Goal: Ask a question: Seek information or help from site administrators or community

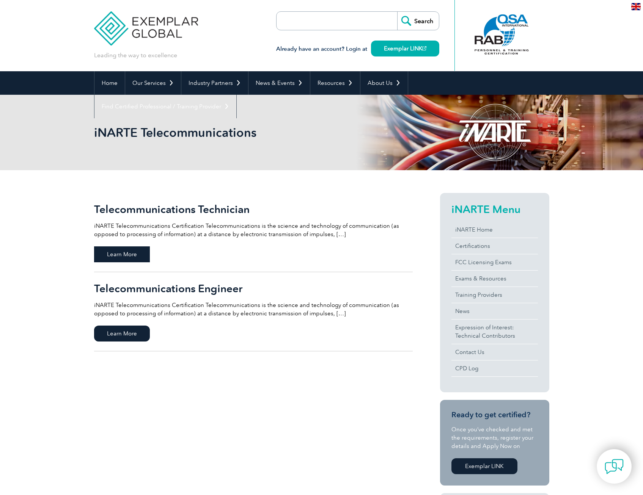
click at [117, 257] on span "Learn More" at bounding box center [122, 254] width 56 height 16
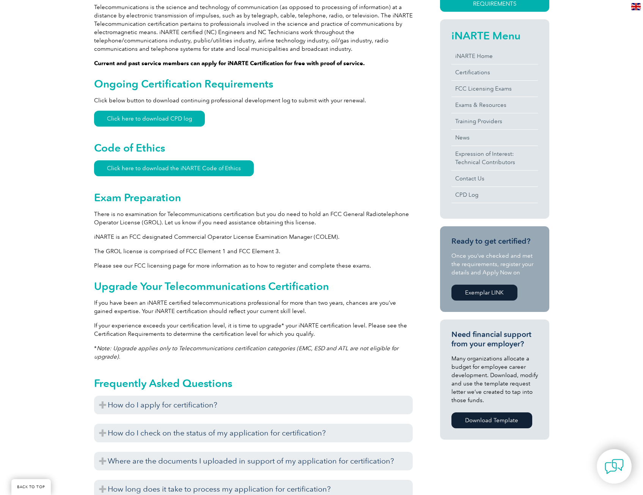
scroll to position [265, 0]
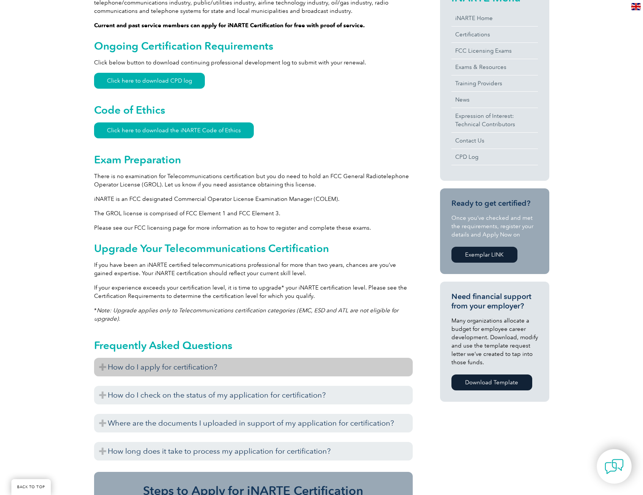
click at [200, 370] on h3 "How do I apply for certification?" at bounding box center [253, 367] width 318 height 19
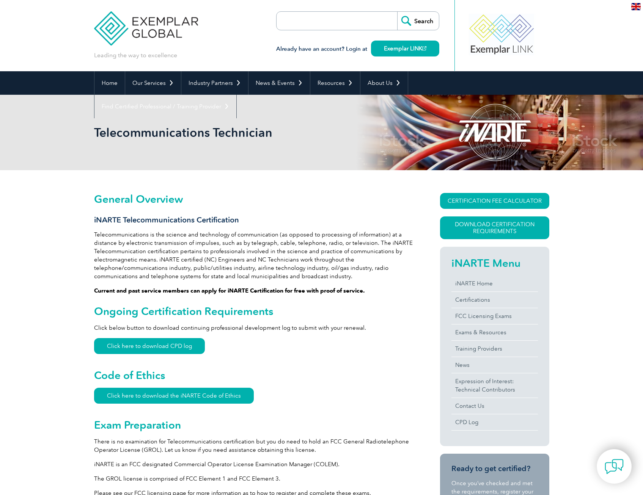
scroll to position [38, 0]
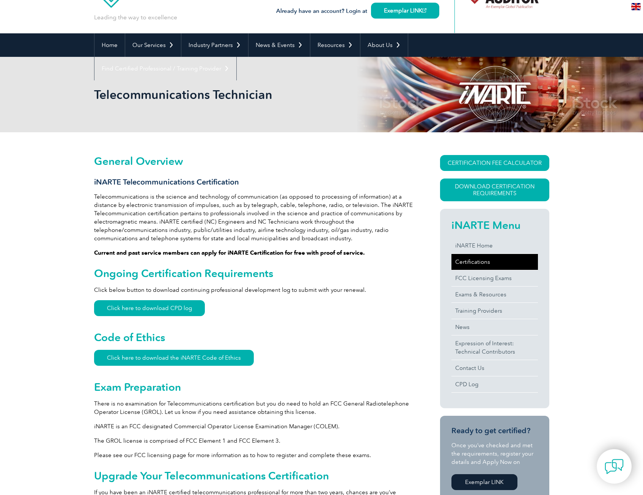
click at [479, 262] on link "Certifications" at bounding box center [494, 262] width 86 height 16
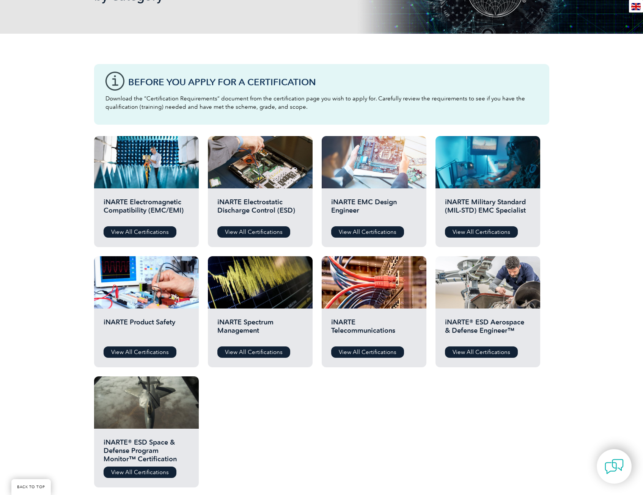
scroll to position [152, 0]
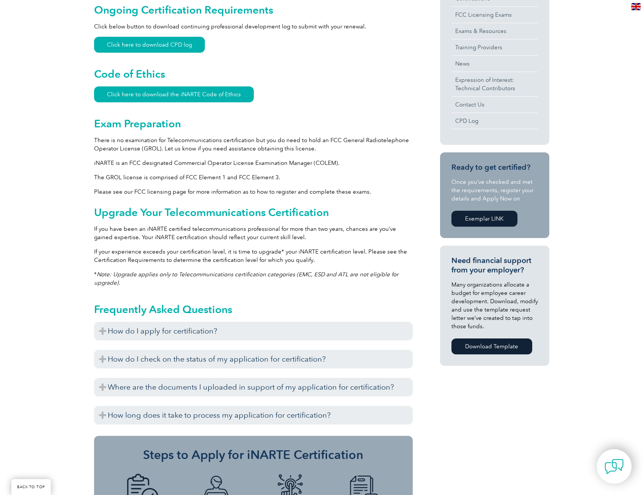
scroll to position [303, 0]
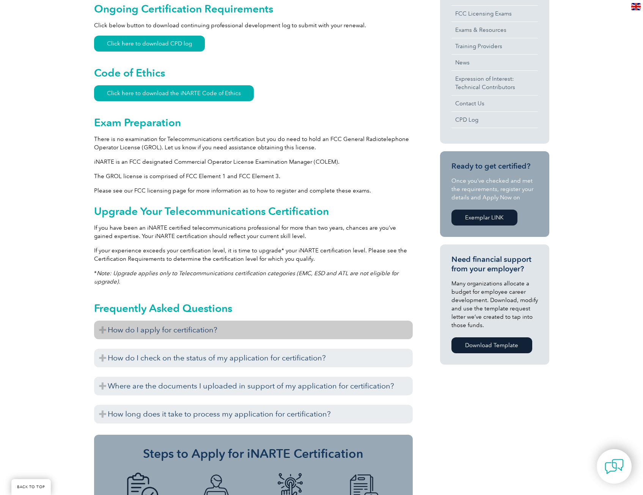
click at [160, 333] on h3 "How do I apply for certification?" at bounding box center [253, 330] width 318 height 19
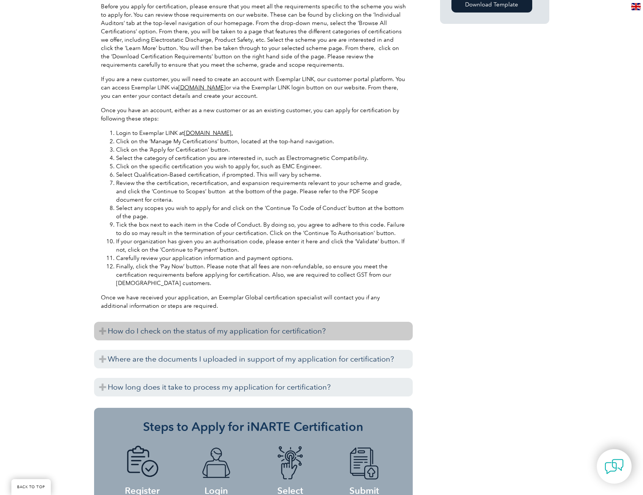
scroll to position [720, 0]
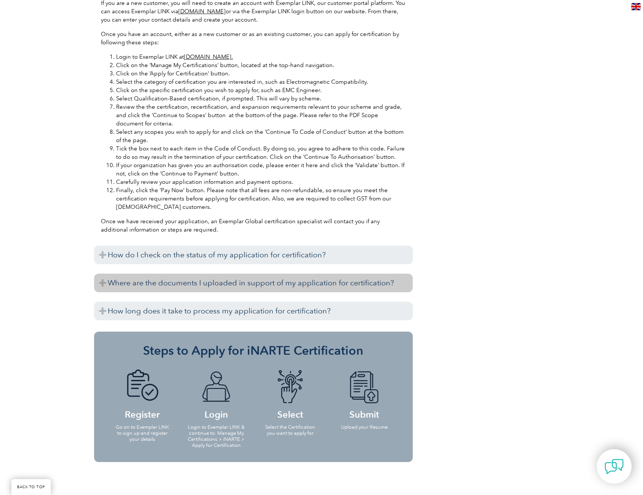
click at [189, 285] on h3 "Where are the documents I uploaded in support of my application for certificati…" at bounding box center [253, 283] width 318 height 19
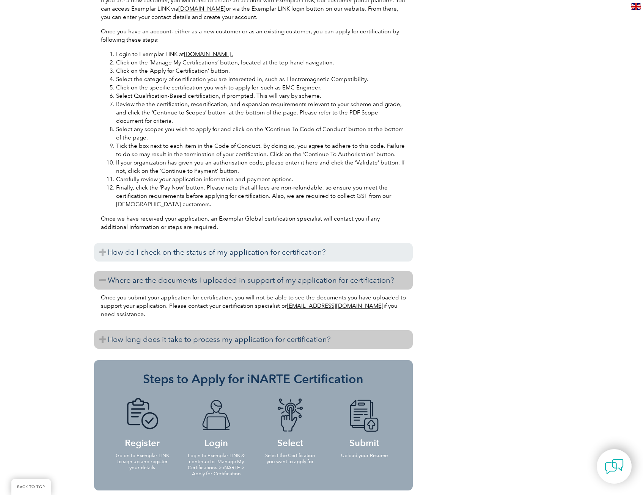
scroll to position [757, 0]
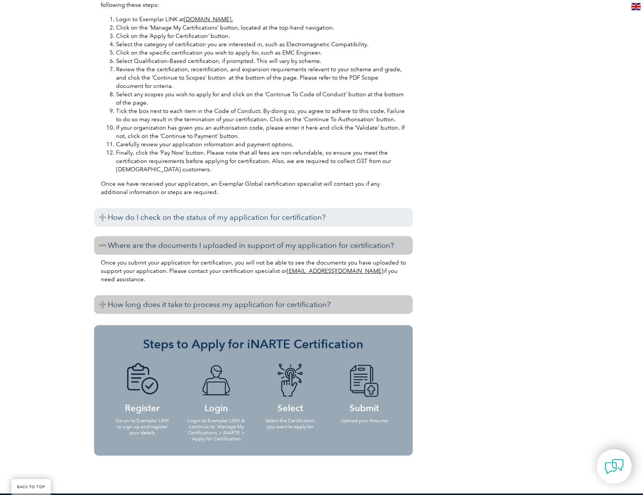
click at [191, 308] on h3 "How long does it take to process my application for certification?" at bounding box center [253, 304] width 318 height 19
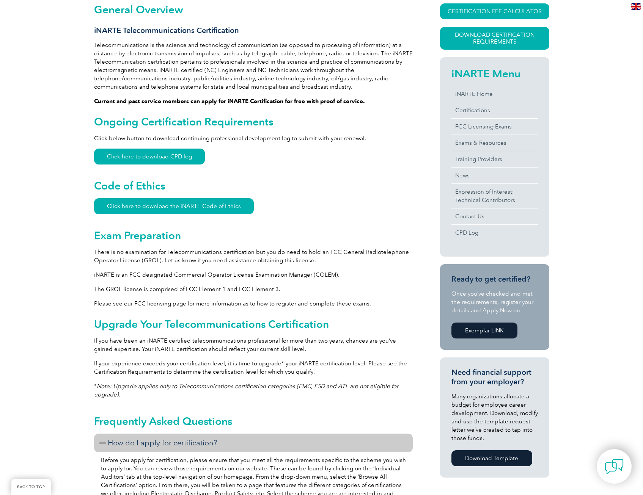
scroll to position [455, 0]
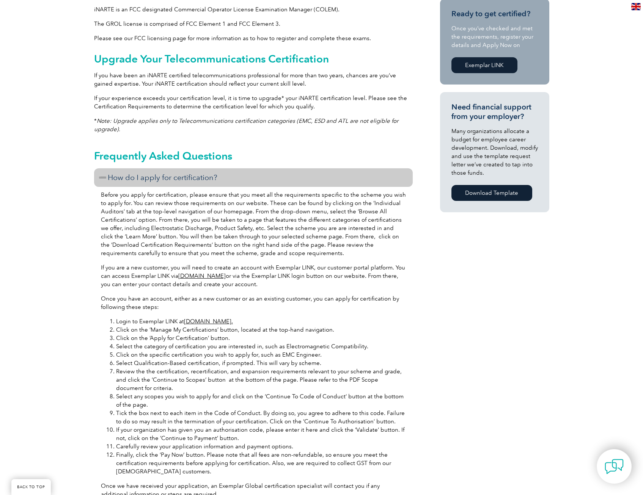
click at [108, 239] on p "Before you apply for certification, please ensure that you meet all the require…" at bounding box center [253, 224] width 305 height 67
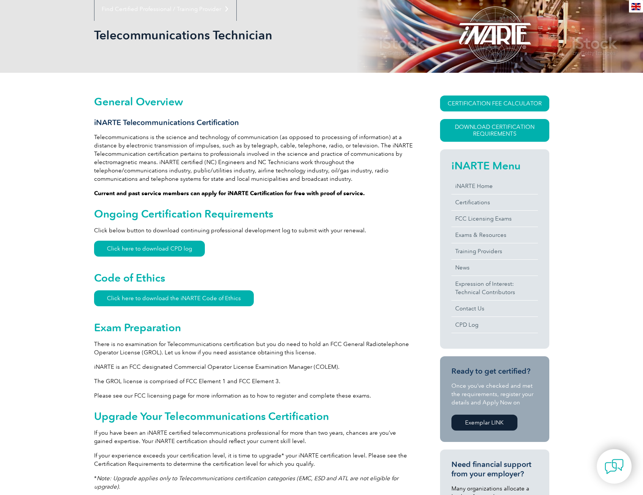
scroll to position [0, 0]
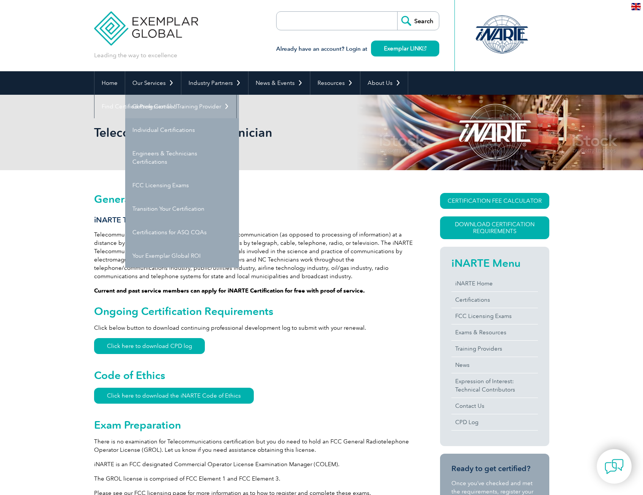
click at [152, 107] on link "Getting Certified" at bounding box center [182, 107] width 114 height 24
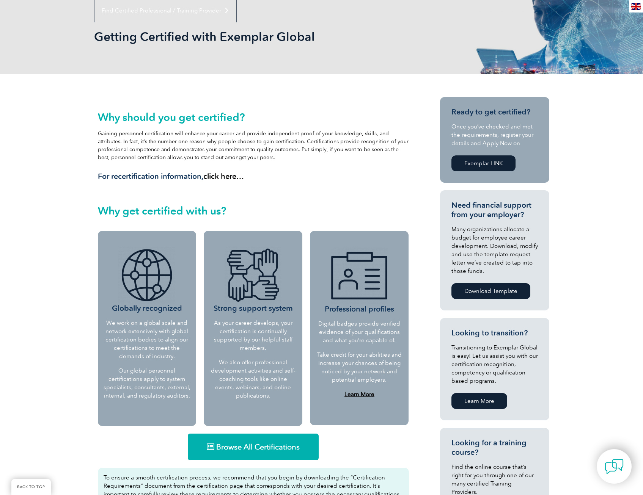
scroll to position [114, 0]
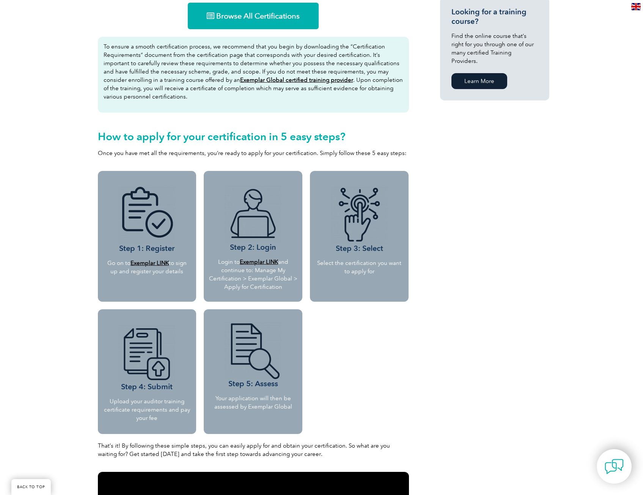
scroll to position [262, 0]
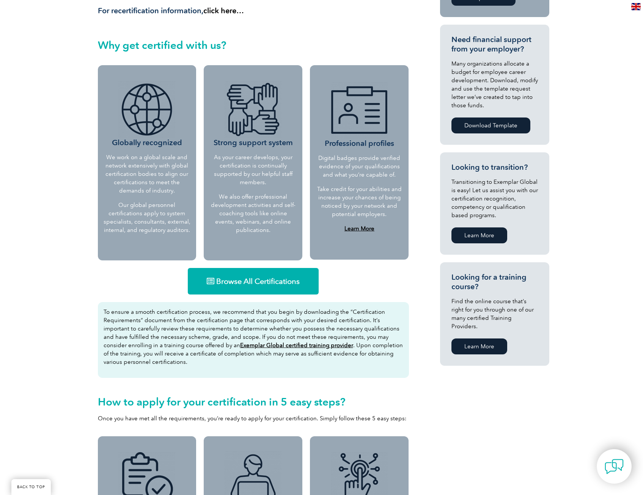
click at [243, 281] on span "Browse All Certifications" at bounding box center [257, 282] width 83 height 8
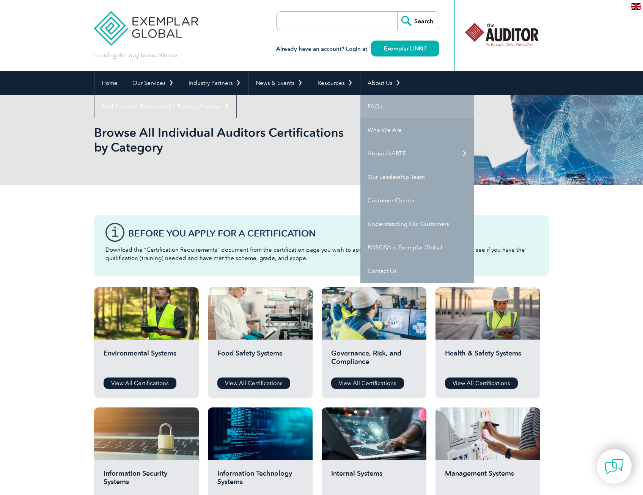
click at [385, 106] on link "FAQs" at bounding box center [417, 107] width 114 height 24
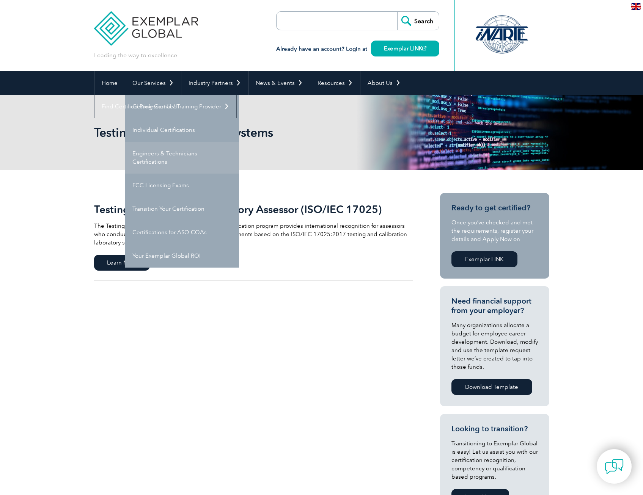
click at [170, 162] on link "Engineers & Technicians Certifications" at bounding box center [182, 158] width 114 height 32
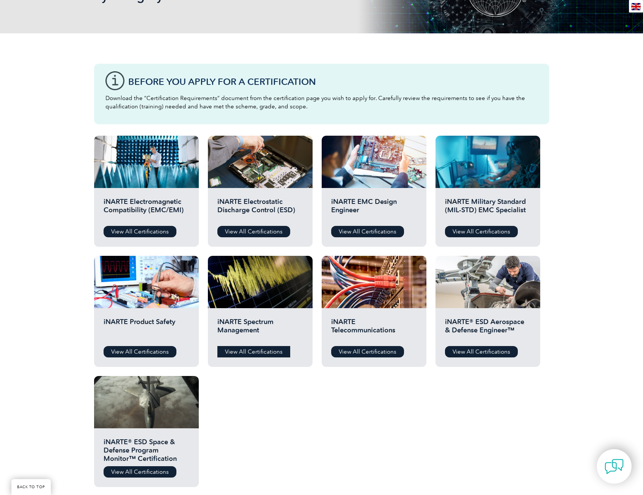
scroll to position [190, 0]
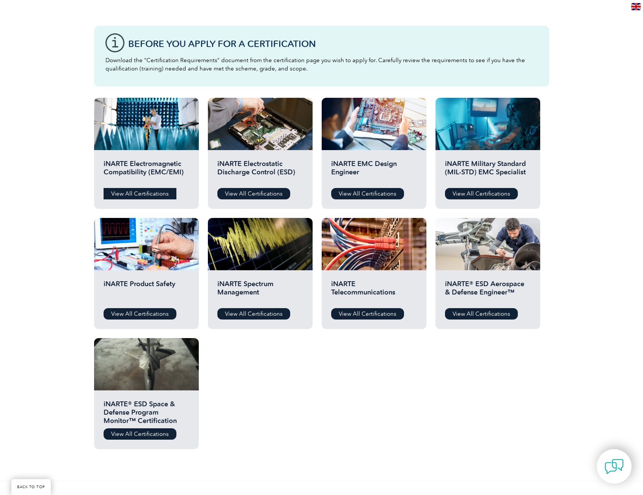
click at [143, 191] on link "View All Certifications" at bounding box center [140, 193] width 73 height 11
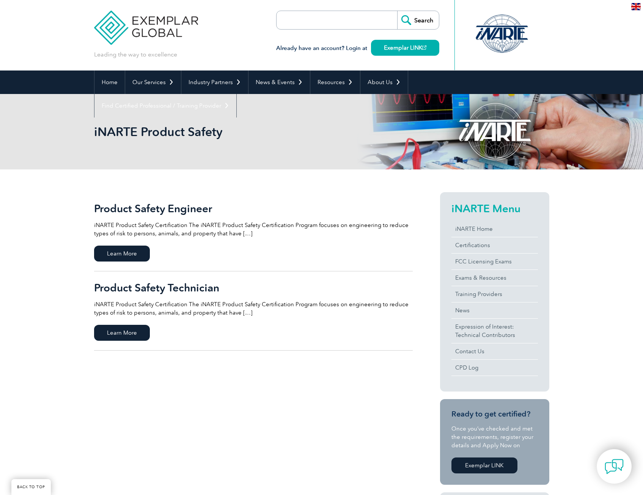
scroll to position [152, 0]
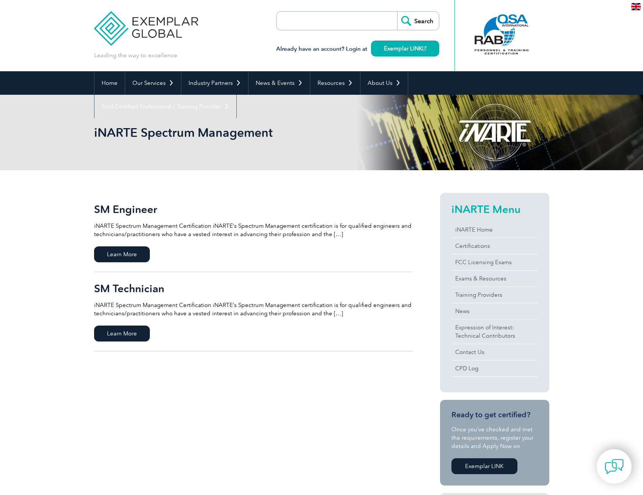
click at [292, 310] on p "iNARTE Spectrum Management Certification iNARTE’s Spectrum Management certifica…" at bounding box center [253, 309] width 318 height 17
click at [107, 332] on span "Learn More" at bounding box center [122, 334] width 56 height 16
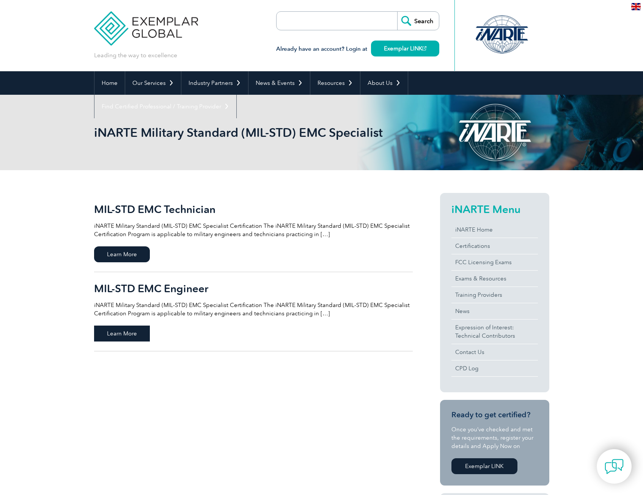
click at [121, 337] on span "Learn More" at bounding box center [122, 334] width 56 height 16
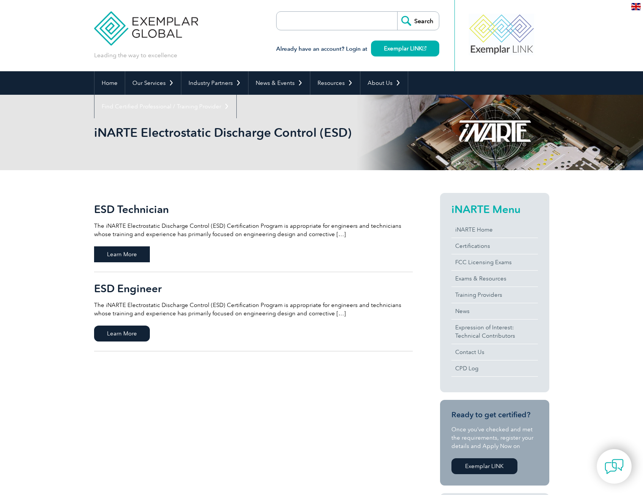
click at [137, 251] on span "Learn More" at bounding box center [122, 254] width 56 height 16
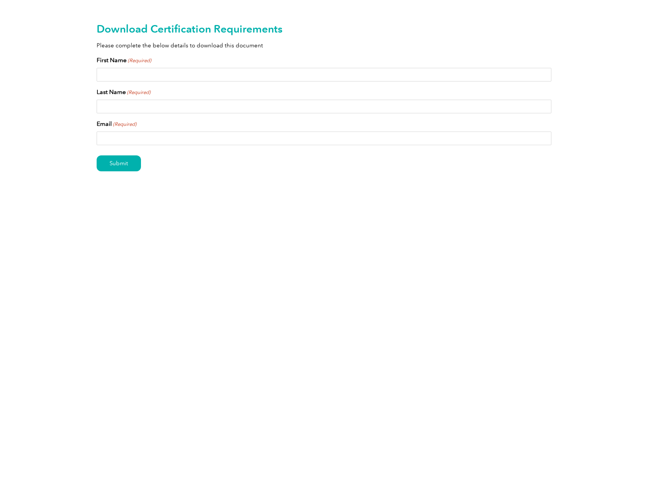
click at [157, 77] on input "First Name (Required)" at bounding box center [324, 75] width 455 height 14
type input "Andrew"
type input "Fedynich"
type input "andrew.j.fedynich@uscg.mil"
click at [133, 173] on div "Submit" at bounding box center [324, 163] width 455 height 33
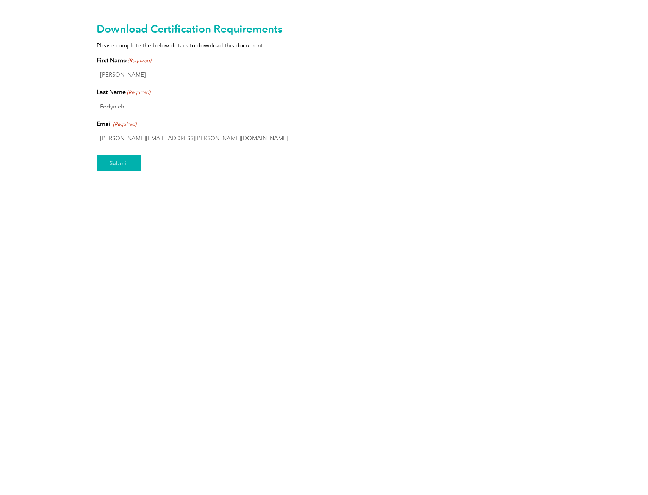
click at [132, 166] on input "Submit" at bounding box center [119, 163] width 44 height 16
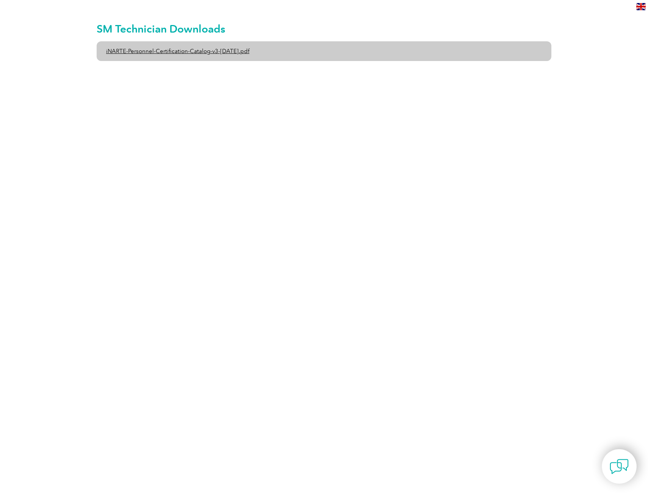
click at [224, 50] on link "iNARTE-Personnel-Certification-Catalog-v3-1-Dec2024.pdf" at bounding box center [324, 51] width 455 height 20
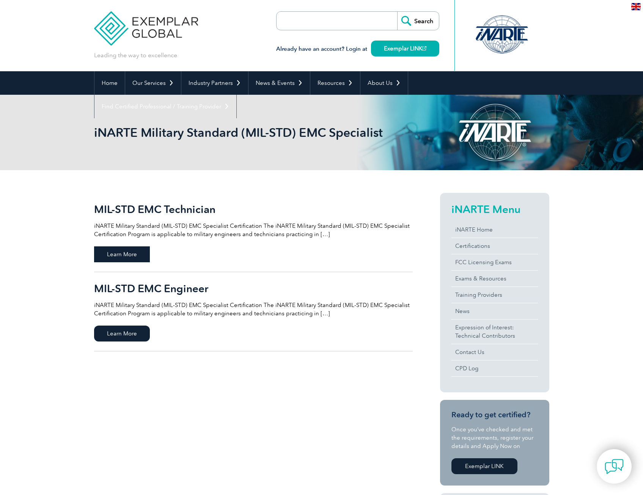
click at [111, 255] on span "Learn More" at bounding box center [122, 254] width 56 height 16
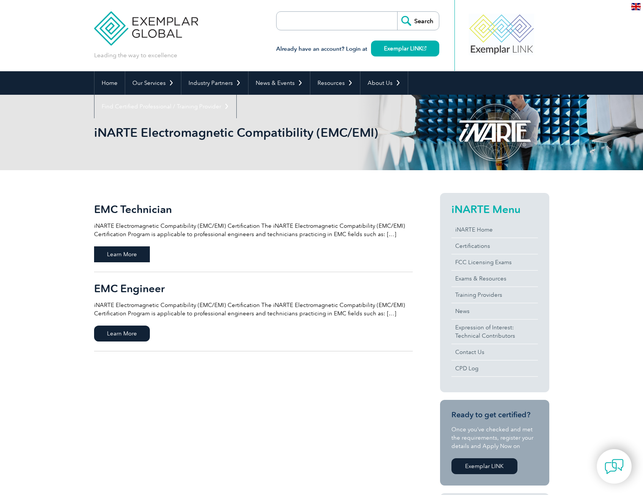
click at [138, 248] on span "Learn More" at bounding box center [122, 254] width 56 height 16
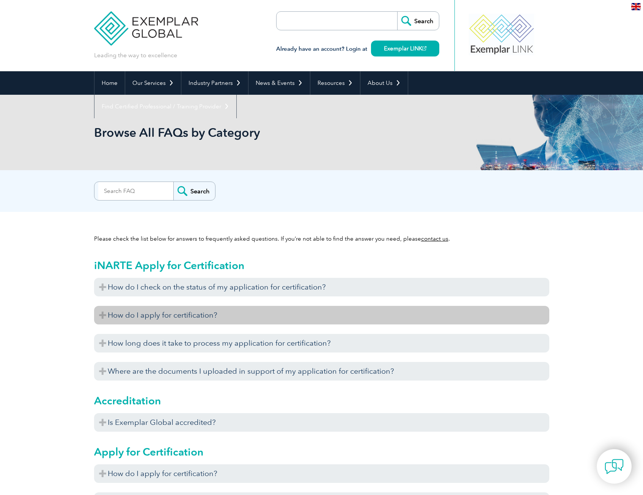
scroll to position [76, 0]
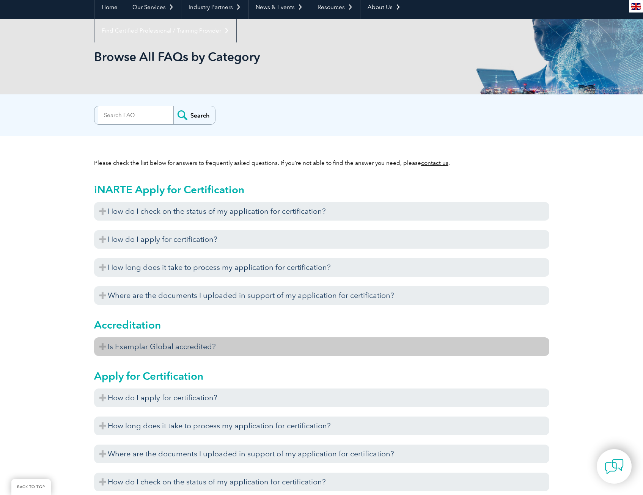
click at [179, 344] on h3 "Is Exemplar Global accredited?" at bounding box center [321, 346] width 455 height 19
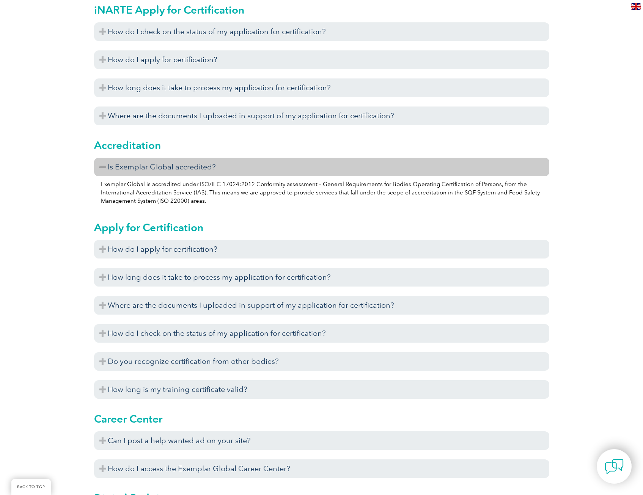
scroll to position [265, 0]
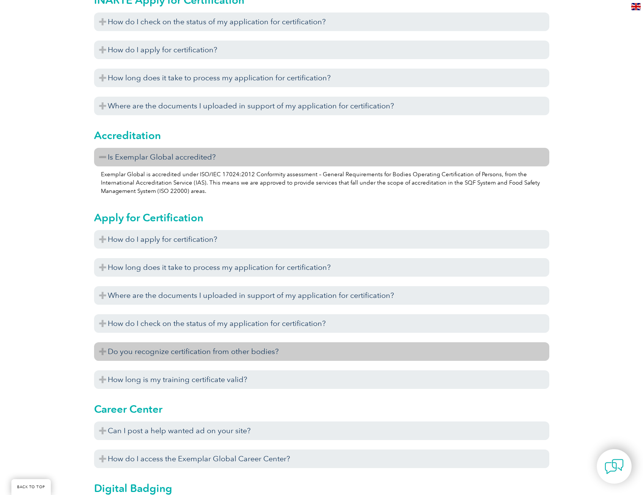
click at [196, 353] on h3 "Do you recognize certification from other bodies?" at bounding box center [321, 351] width 455 height 19
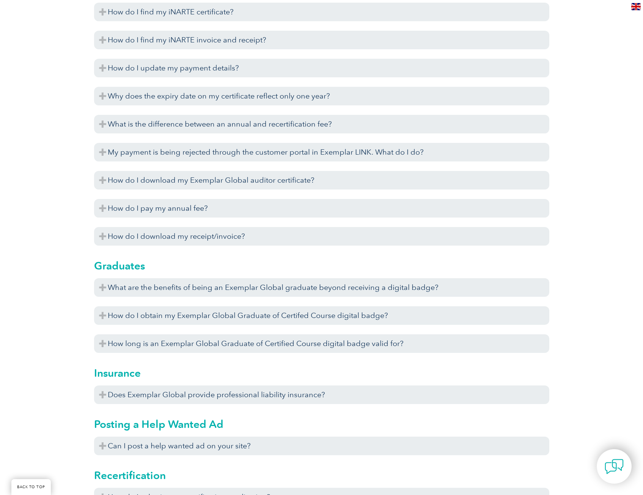
scroll to position [2009, 0]
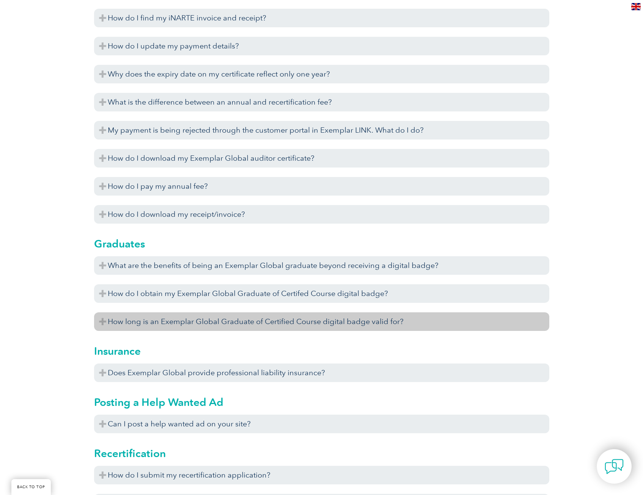
click at [153, 316] on h3 "How long is an Exemplar Global Graduate of Certified Course digital badge valid…" at bounding box center [321, 321] width 455 height 19
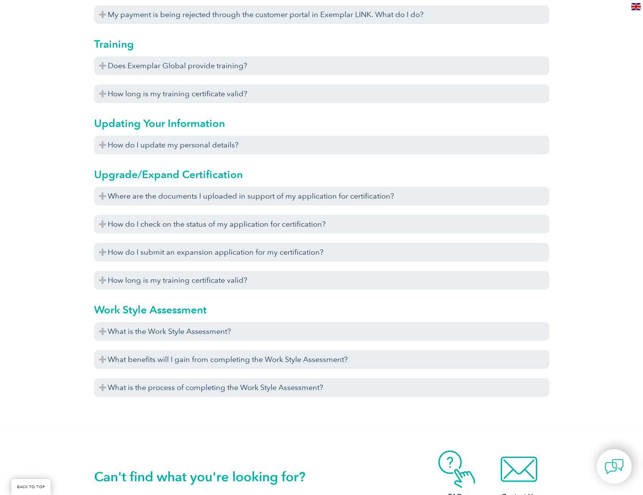
scroll to position [2692, 0]
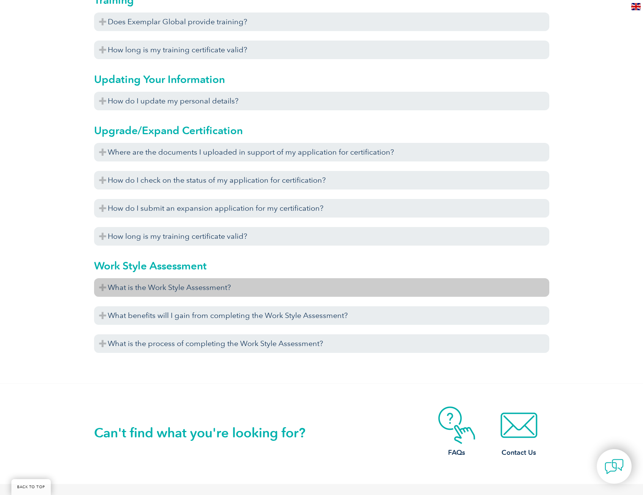
click at [136, 284] on h3 "What is the Work Style Assessment?" at bounding box center [321, 287] width 455 height 19
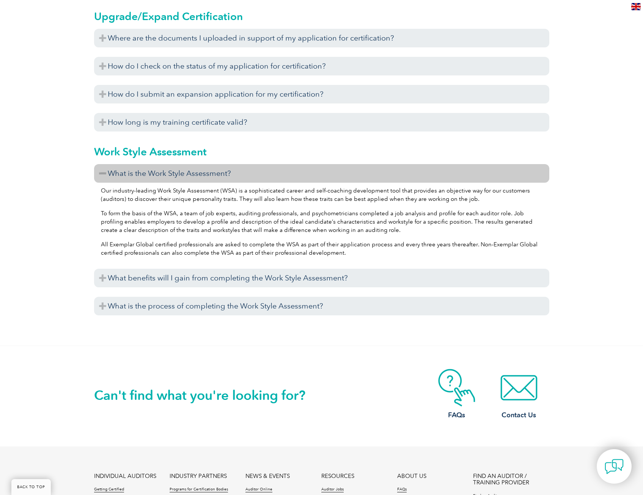
scroll to position [2957, 0]
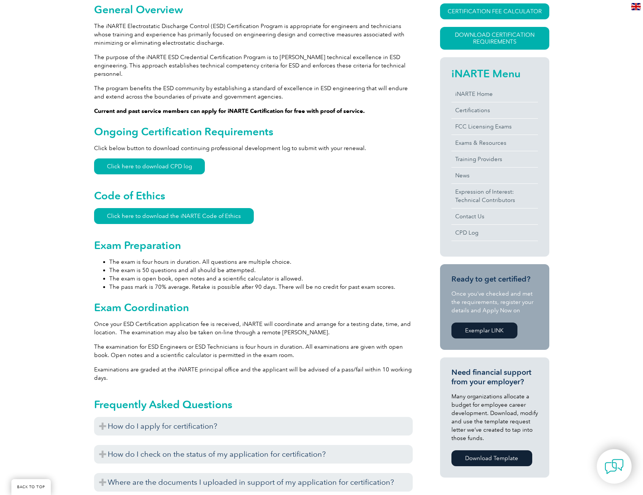
scroll to position [152, 0]
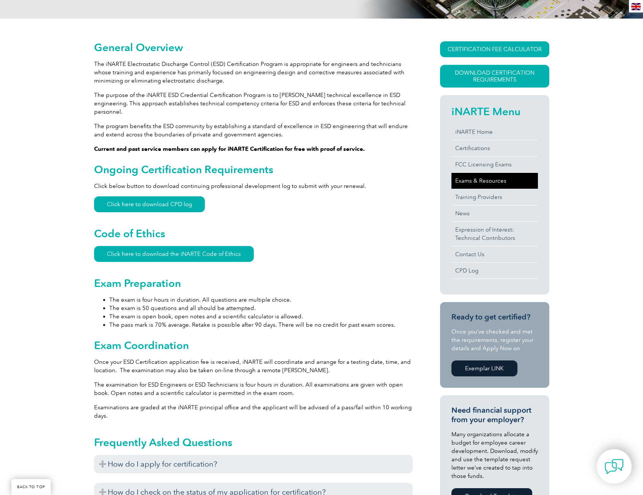
click at [489, 180] on link "Exams & Resources" at bounding box center [494, 181] width 86 height 16
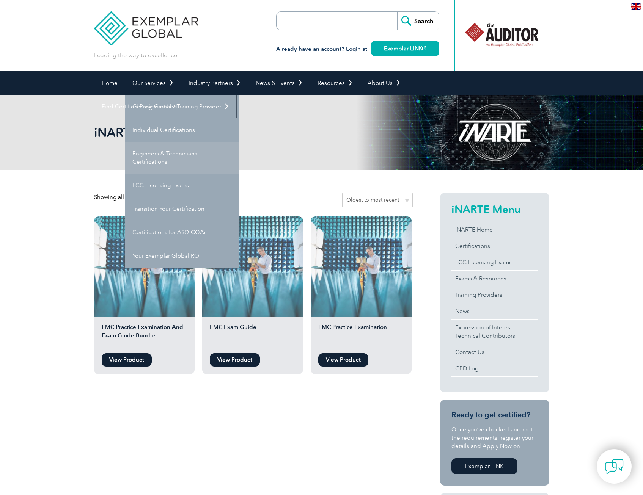
click at [155, 157] on link "Engineers & Technicians Certifications" at bounding box center [182, 158] width 114 height 32
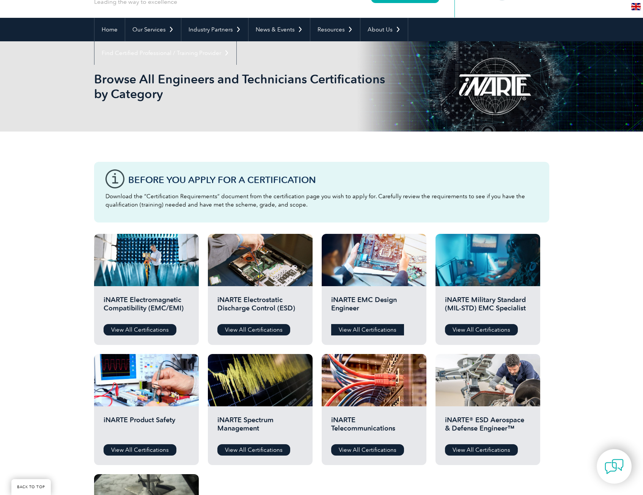
scroll to position [76, 0]
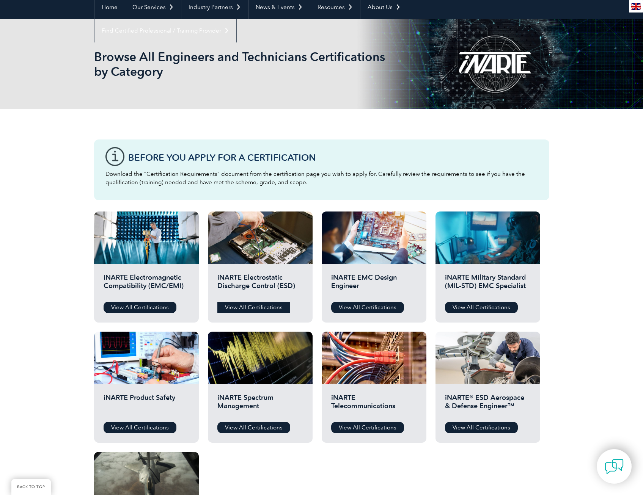
click at [265, 306] on link "View All Certifications" at bounding box center [253, 307] width 73 height 11
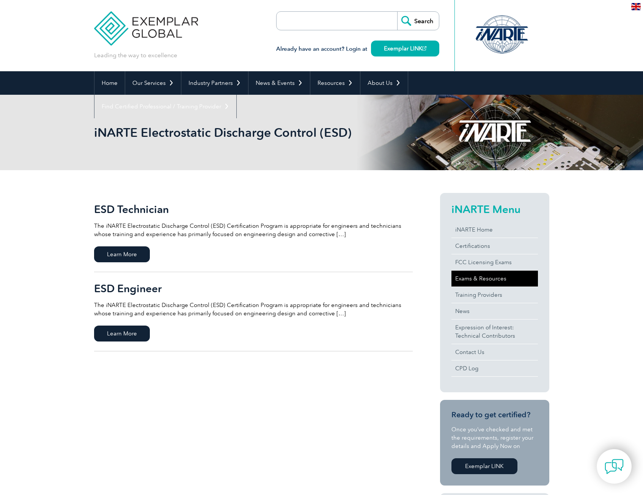
click at [480, 280] on link "Exams & Resources" at bounding box center [494, 279] width 86 height 16
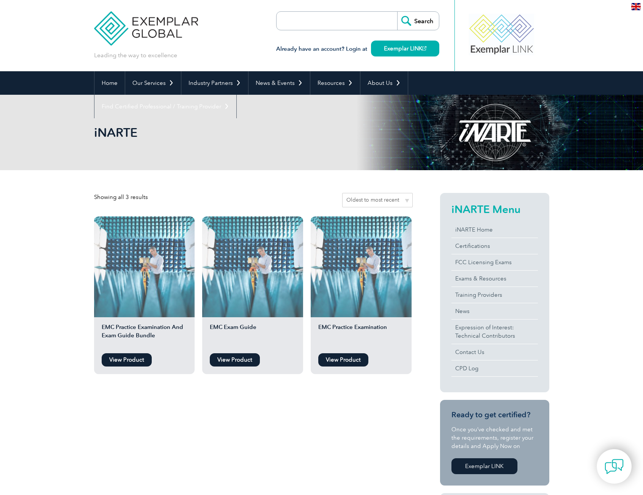
click at [356, 361] on link "View Product" at bounding box center [343, 359] width 50 height 13
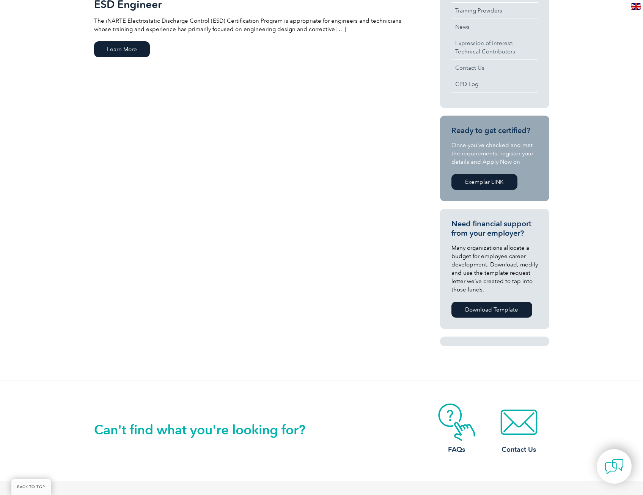
scroll to position [477, 0]
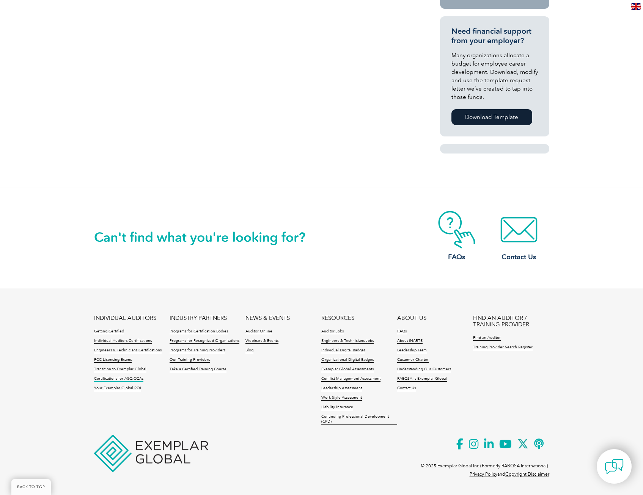
click at [120, 380] on link "Certifications for ASQ CQAs" at bounding box center [118, 378] width 49 height 5
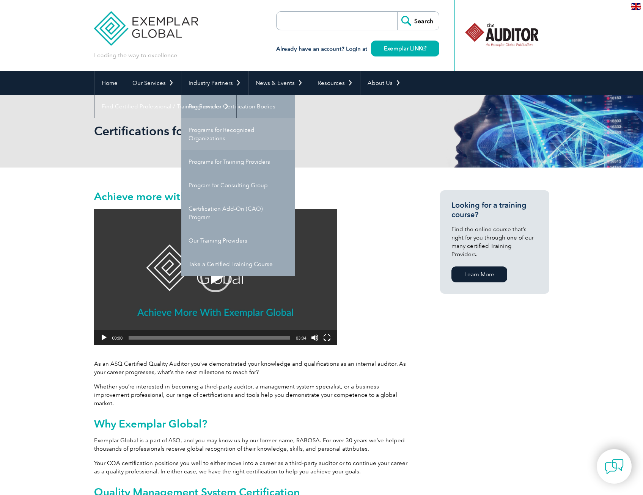
click at [212, 137] on link "Programs for Recognized Organizations" at bounding box center [238, 134] width 114 height 32
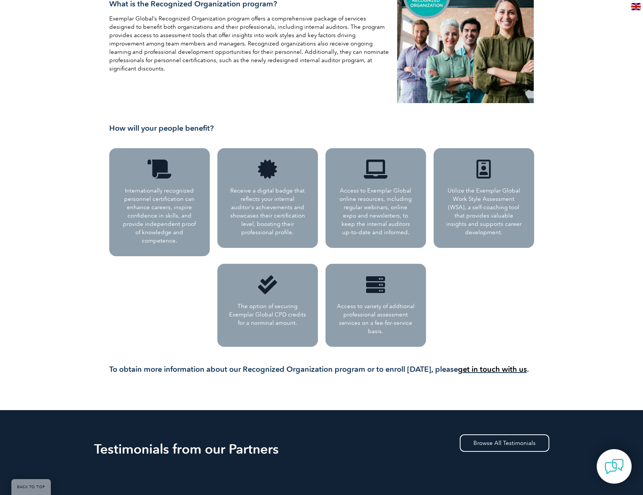
scroll to position [38, 0]
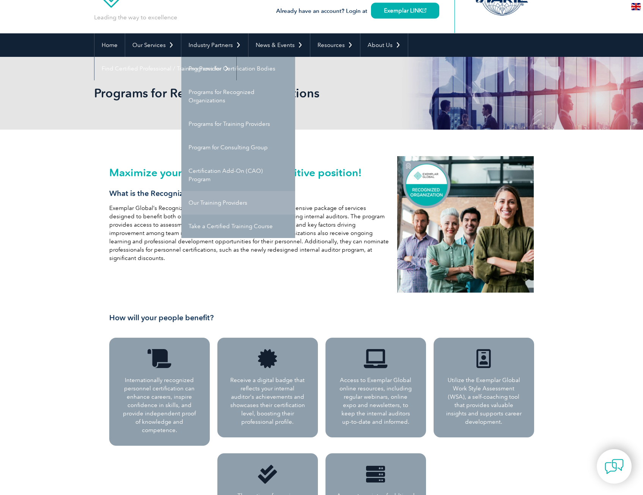
click at [209, 204] on link "Our Training Providers" at bounding box center [238, 203] width 114 height 24
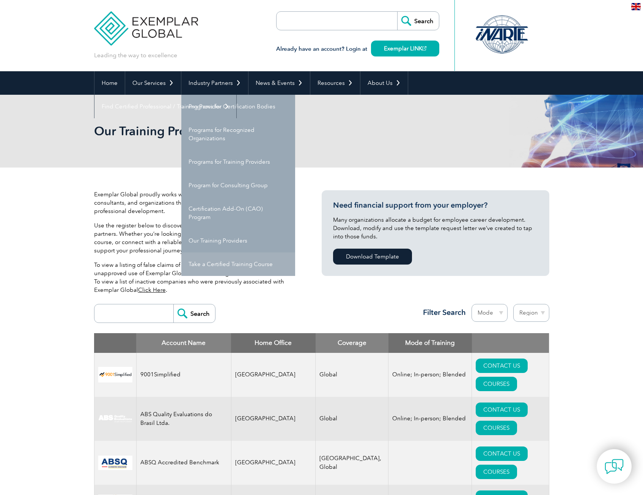
click at [216, 265] on link "Take a Certified Training Course" at bounding box center [238, 265] width 114 height 24
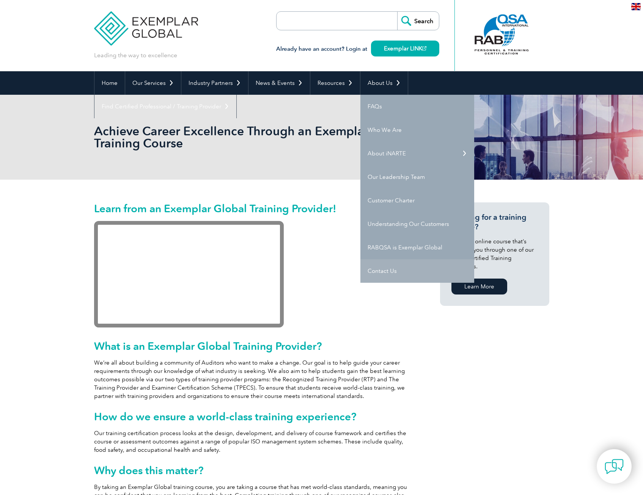
click at [395, 271] on link "Contact Us" at bounding box center [417, 271] width 114 height 24
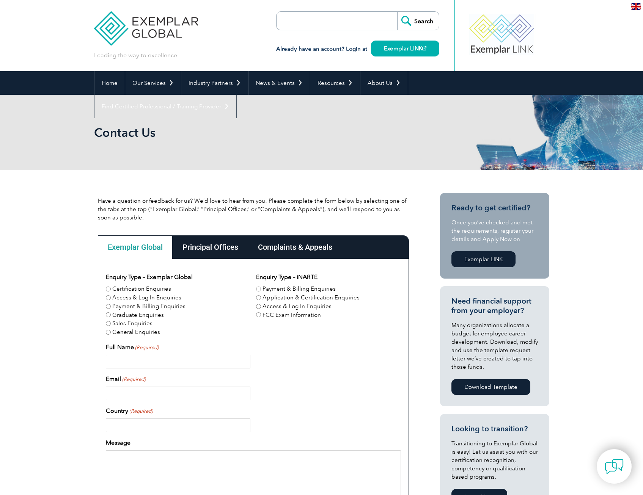
click at [122, 292] on label "Certification Enquiries" at bounding box center [141, 289] width 59 height 9
click at [111, 292] on input "Certification Enquiries" at bounding box center [108, 289] width 5 height 5
radio input "true"
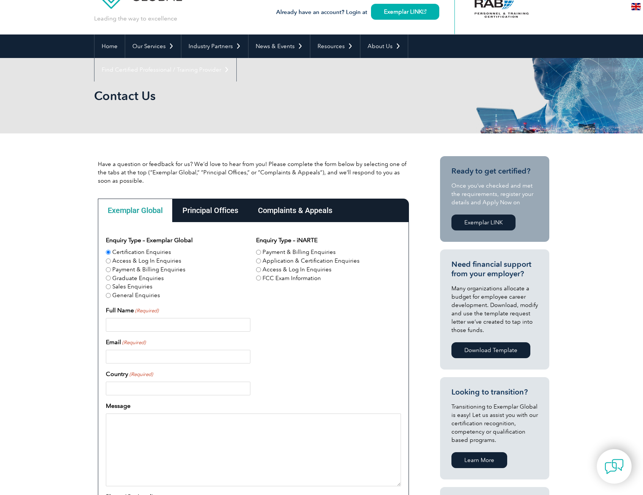
scroll to position [38, 0]
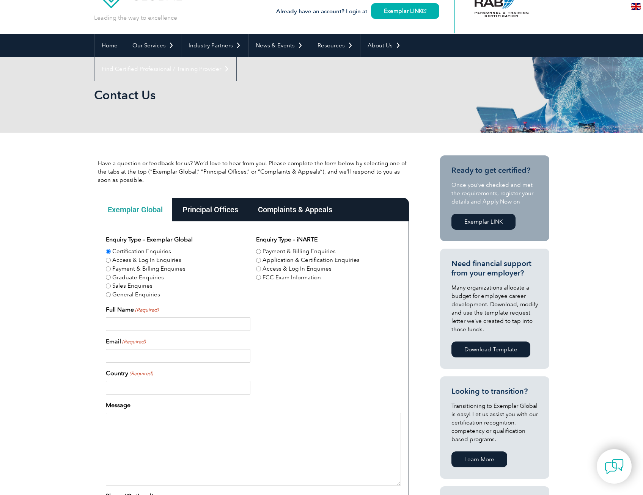
click at [177, 330] on input "Full Name (Required)" at bounding box center [178, 324] width 144 height 14
type input "Andrew Fedynich"
type input "ANDREW.J.FEDYNICH@USCG.MIL"
type input "u"
type input "USA"
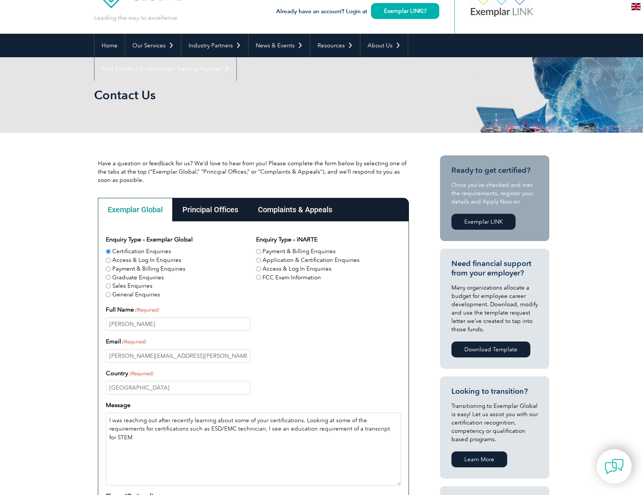
click at [358, 429] on textarea "I was reaching out after recently learning about some of your certifications. L…" at bounding box center [253, 449] width 295 height 73
click at [138, 437] on textarea "I was reaching out after recently learning about some of your certifications. L…" at bounding box center [253, 449] width 295 height 73
click at [139, 437] on textarea "I was reaching out after recently learning about some of your certifications. L…" at bounding box center [253, 449] width 295 height 73
click at [249, 439] on textarea "I was reaching out after recently learning about some of your certifications. L…" at bounding box center [253, 449] width 295 height 73
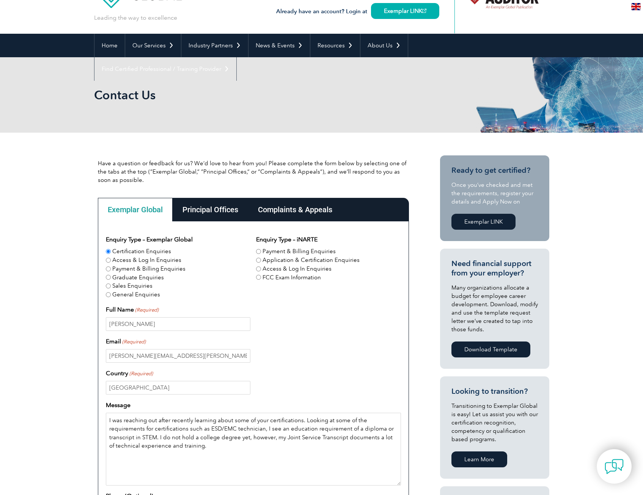
click at [227, 444] on textarea "I was reaching out after recently learning about some of your certifications. L…" at bounding box center [253, 449] width 295 height 73
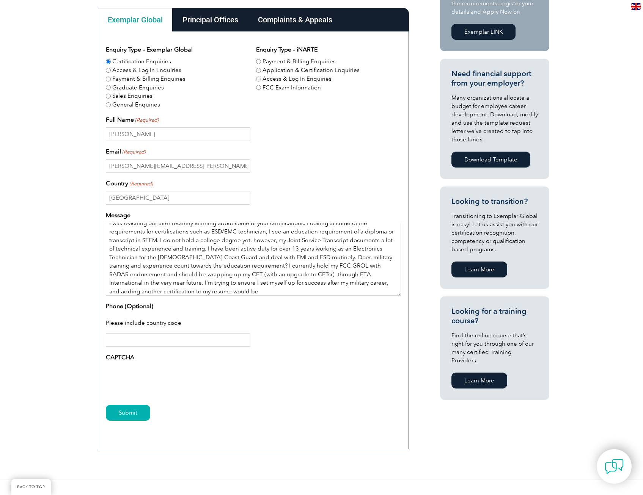
scroll to position [11, 0]
drag, startPoint x: 234, startPoint y: 291, endPoint x: 199, endPoint y: 291, distance: 35.3
click at [199, 291] on textarea "I was reaching out after recently learning about some of your certifications. L…" at bounding box center [253, 259] width 295 height 73
click at [341, 232] on textarea "I was reaching out after recently learning about some of your certifications. L…" at bounding box center [253, 259] width 295 height 73
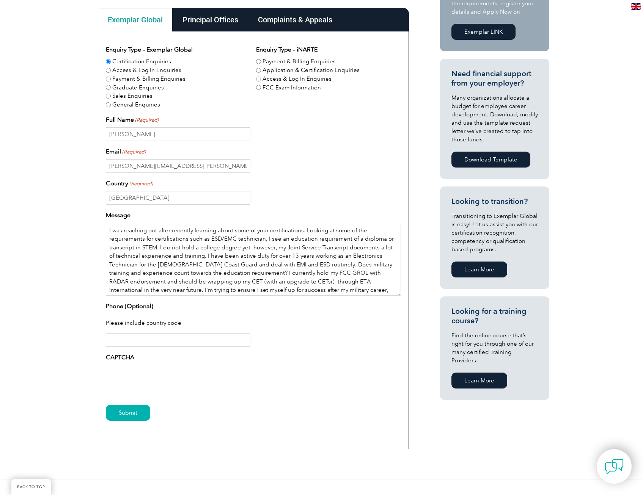
click at [341, 232] on textarea "I was reaching out after recently learning about some of your certifications. L…" at bounding box center [253, 259] width 295 height 73
click at [342, 232] on textarea "I was reaching out after recently learning about some of your certifications. L…" at bounding box center [253, 259] width 295 height 73
click at [209, 264] on textarea "I was reaching out after recently learning about some of your certifications. L…" at bounding box center [253, 259] width 295 height 73
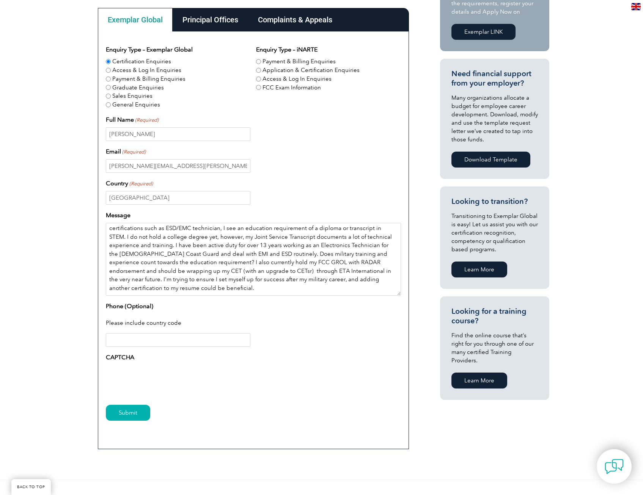
click at [356, 294] on textarea "I was reaching out after recently learning about some of your certifications. L…" at bounding box center [253, 259] width 295 height 73
click at [285, 290] on textarea "I was reaching out after recently learning about some of your certifications. L…" at bounding box center [253, 259] width 295 height 73
type textarea "I was reaching out after recently learning about some of your certifications. L…"
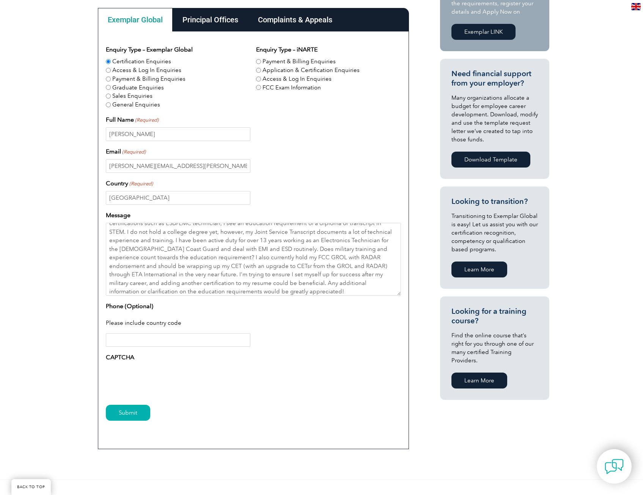
click at [141, 340] on input "Phone (Optional)" at bounding box center [178, 340] width 144 height 14
type input "19739190471"
click at [133, 413] on input "Submit" at bounding box center [128, 413] width 44 height 16
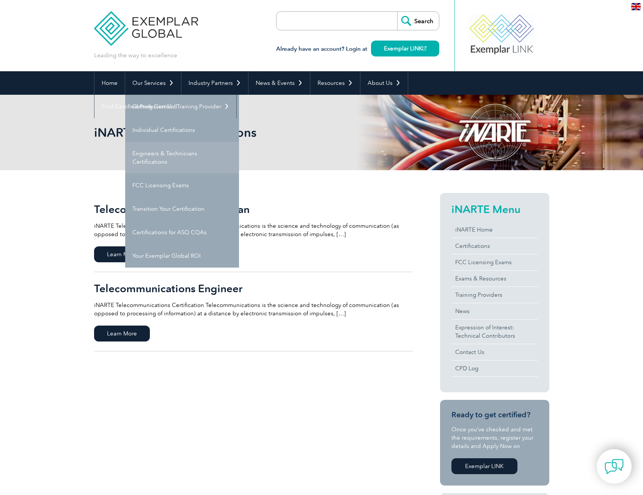
click at [157, 153] on link "Engineers & Technicians Certifications" at bounding box center [182, 158] width 114 height 32
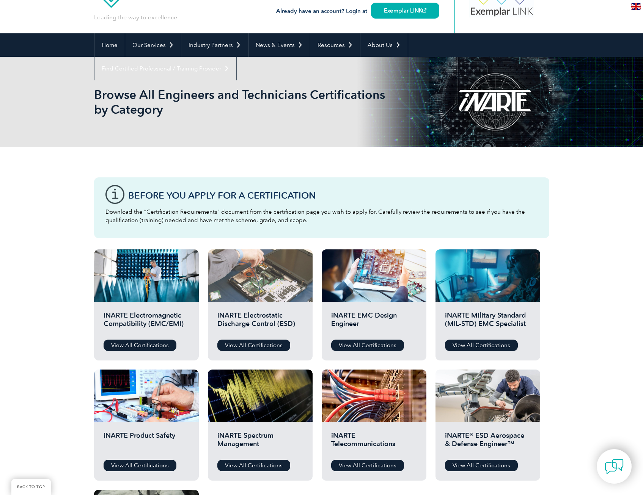
scroll to position [152, 0]
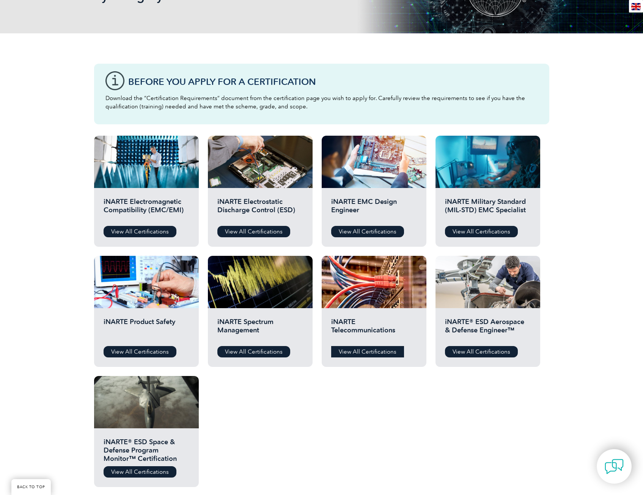
click at [362, 350] on link "View All Certifications" at bounding box center [367, 351] width 73 height 11
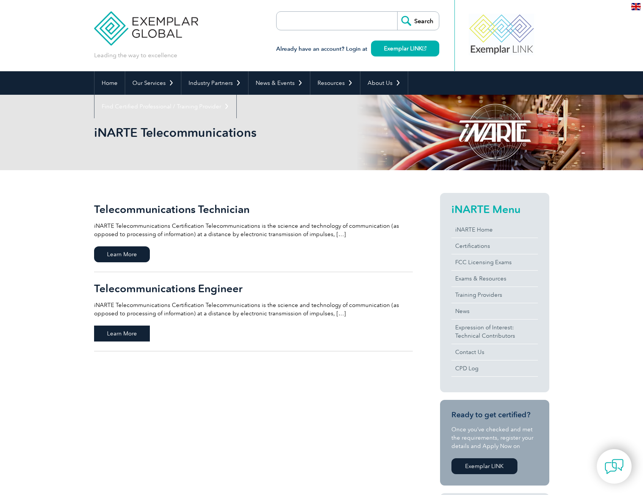
click at [114, 328] on span "Learn More" at bounding box center [122, 334] width 56 height 16
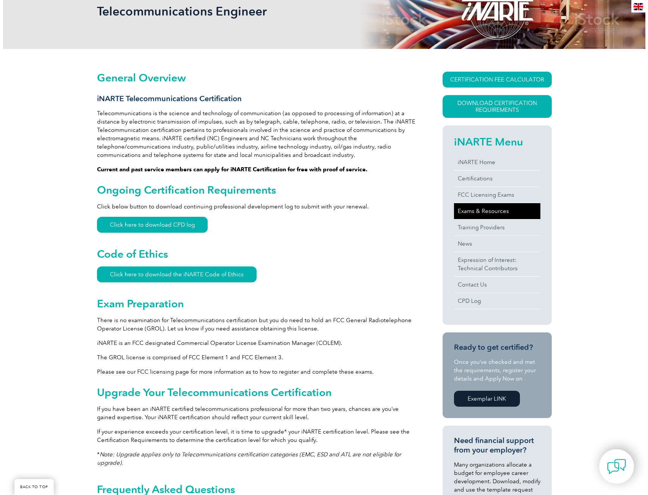
scroll to position [114, 0]
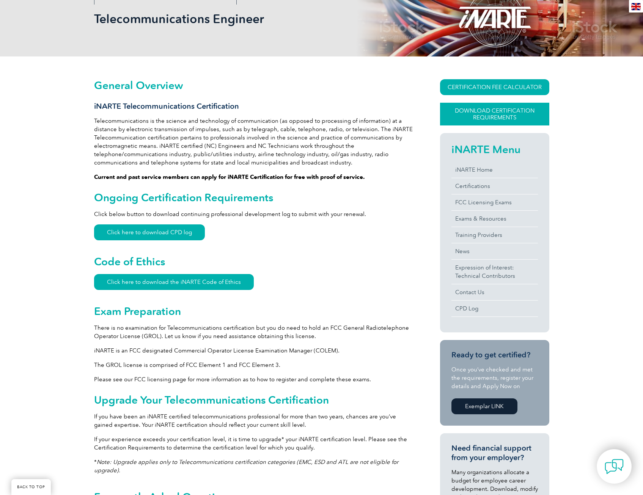
click at [488, 112] on link "Download Certification Requirements" at bounding box center [494, 114] width 109 height 23
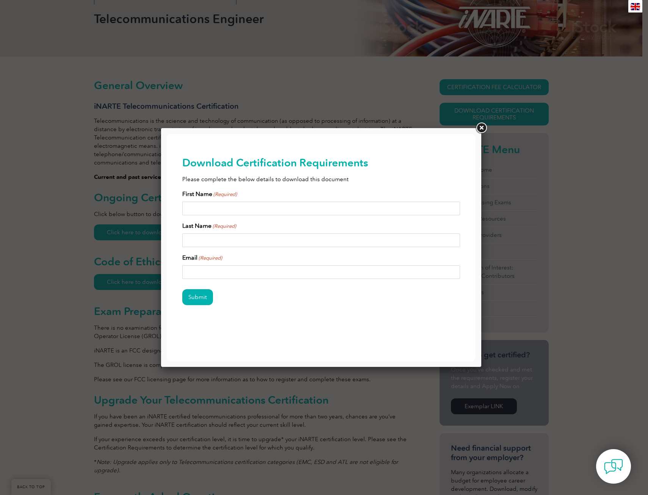
click at [320, 210] on input "First Name (Required)" at bounding box center [321, 209] width 278 height 14
type input "andrew"
type input "fedynich"
type input "andrew.j.fedynich@uscg.mil"
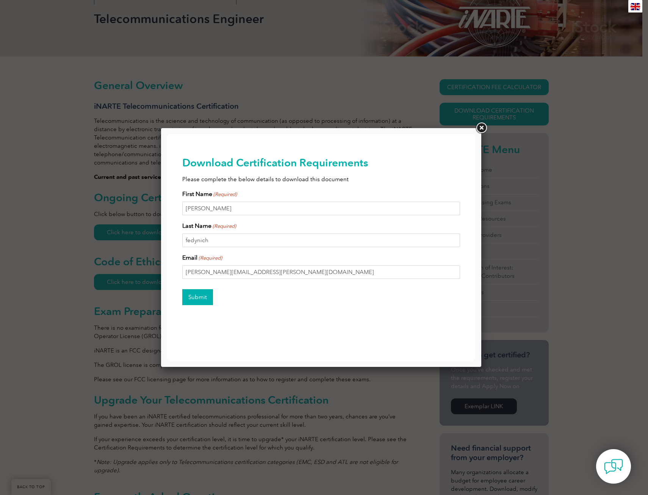
click at [192, 303] on input "Submit" at bounding box center [197, 297] width 31 height 16
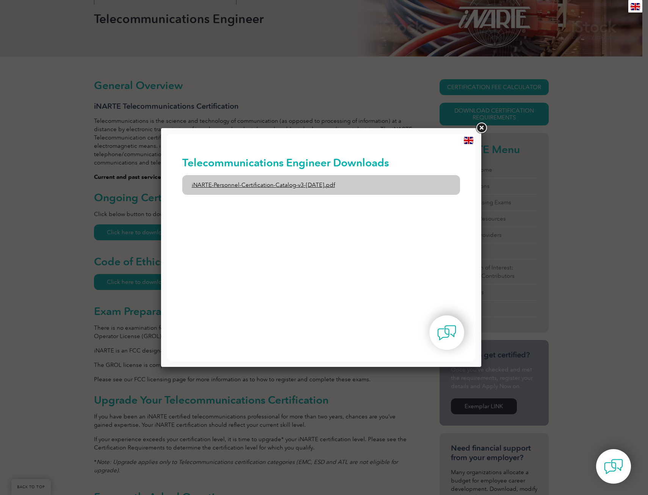
click at [321, 187] on link "iNARTE-Personnel-Certification-Catalog-v3-1-Dec2024.pdf" at bounding box center [321, 185] width 278 height 20
